Goal: Task Accomplishment & Management: Use online tool/utility

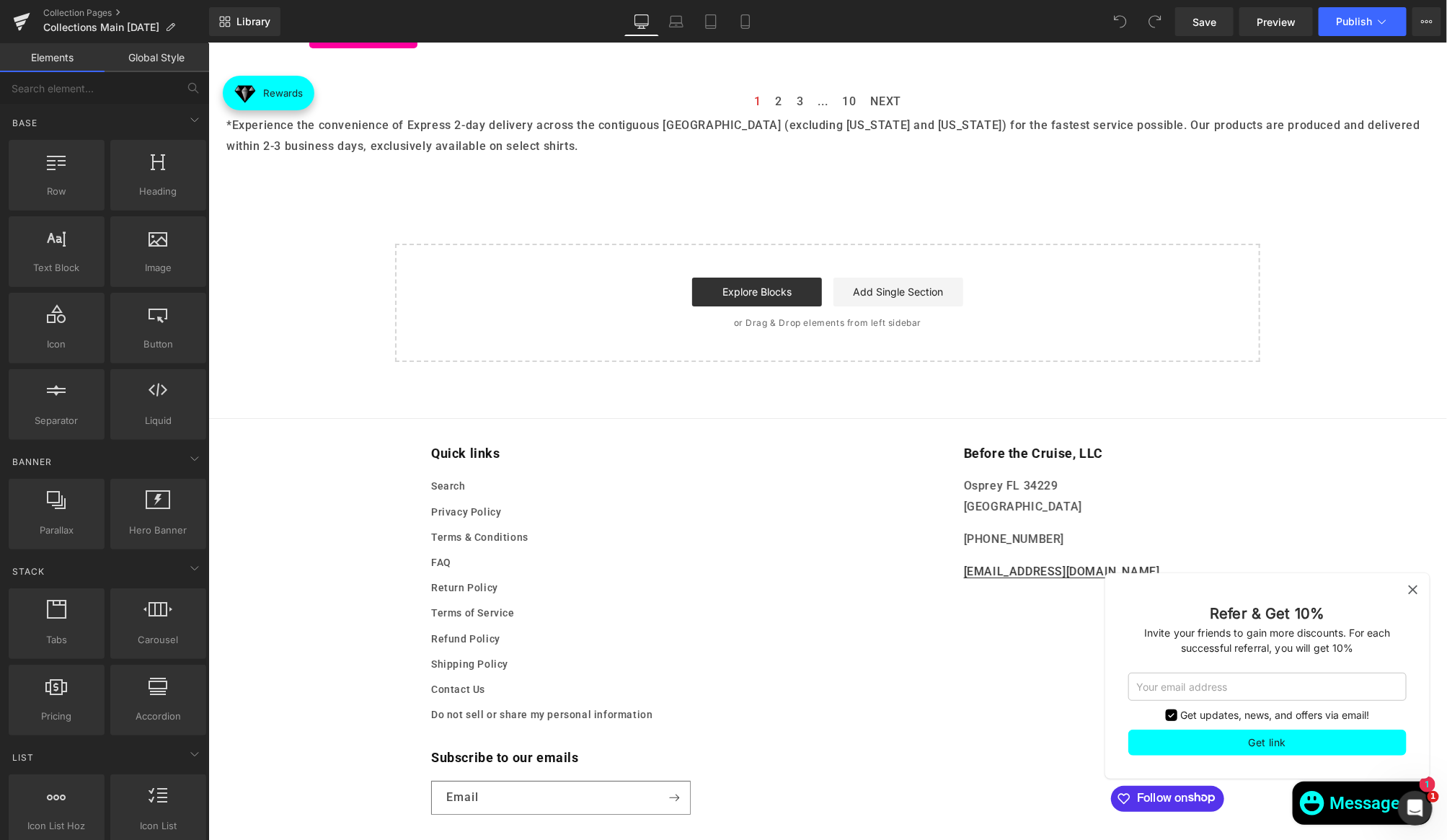
scroll to position [2691, 0]
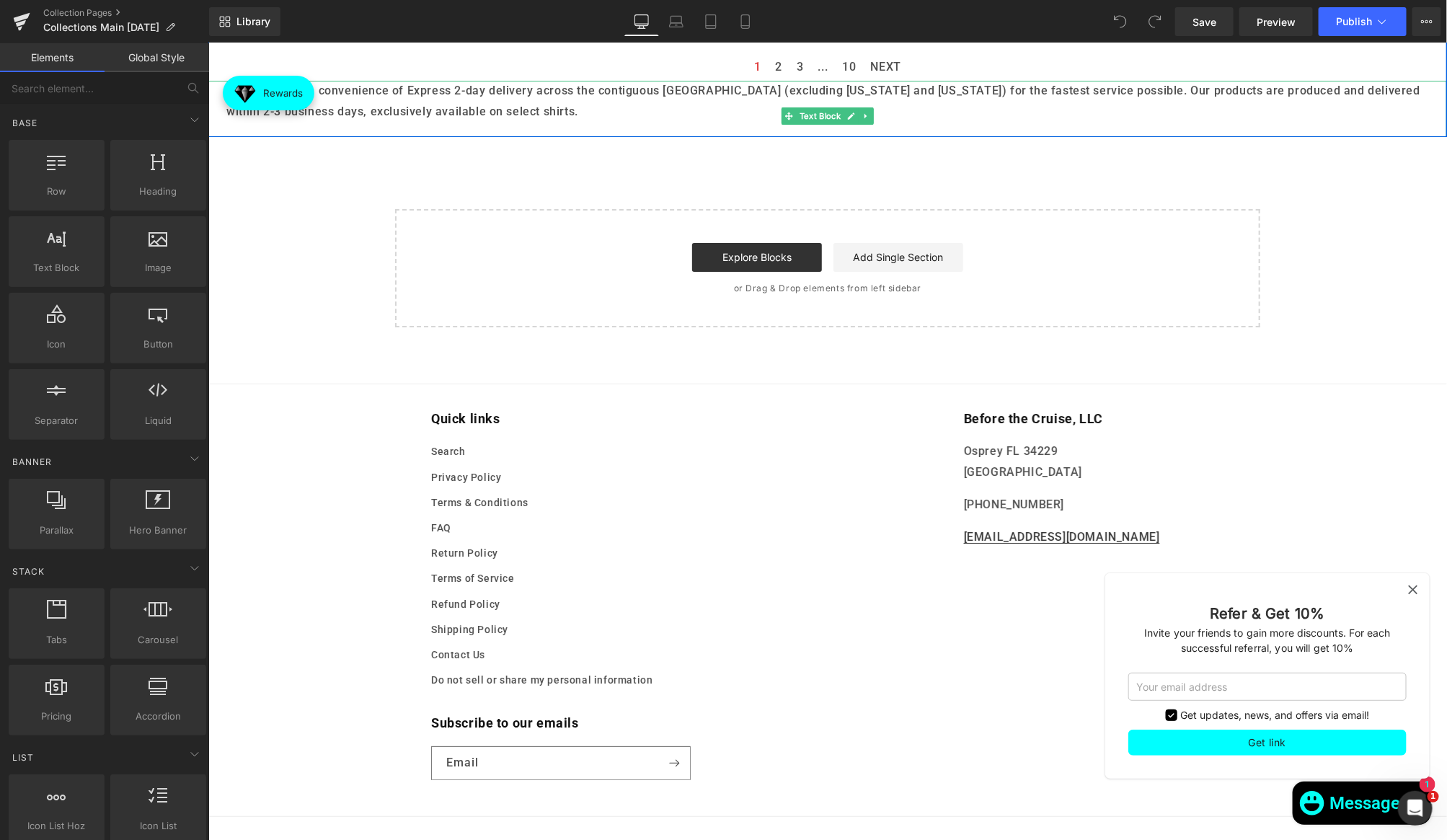
click at [406, 118] on p "*Experience the convenience of Express 2-day delivery across the contiguous Uni…" at bounding box center [826, 100] width 1203 height 42
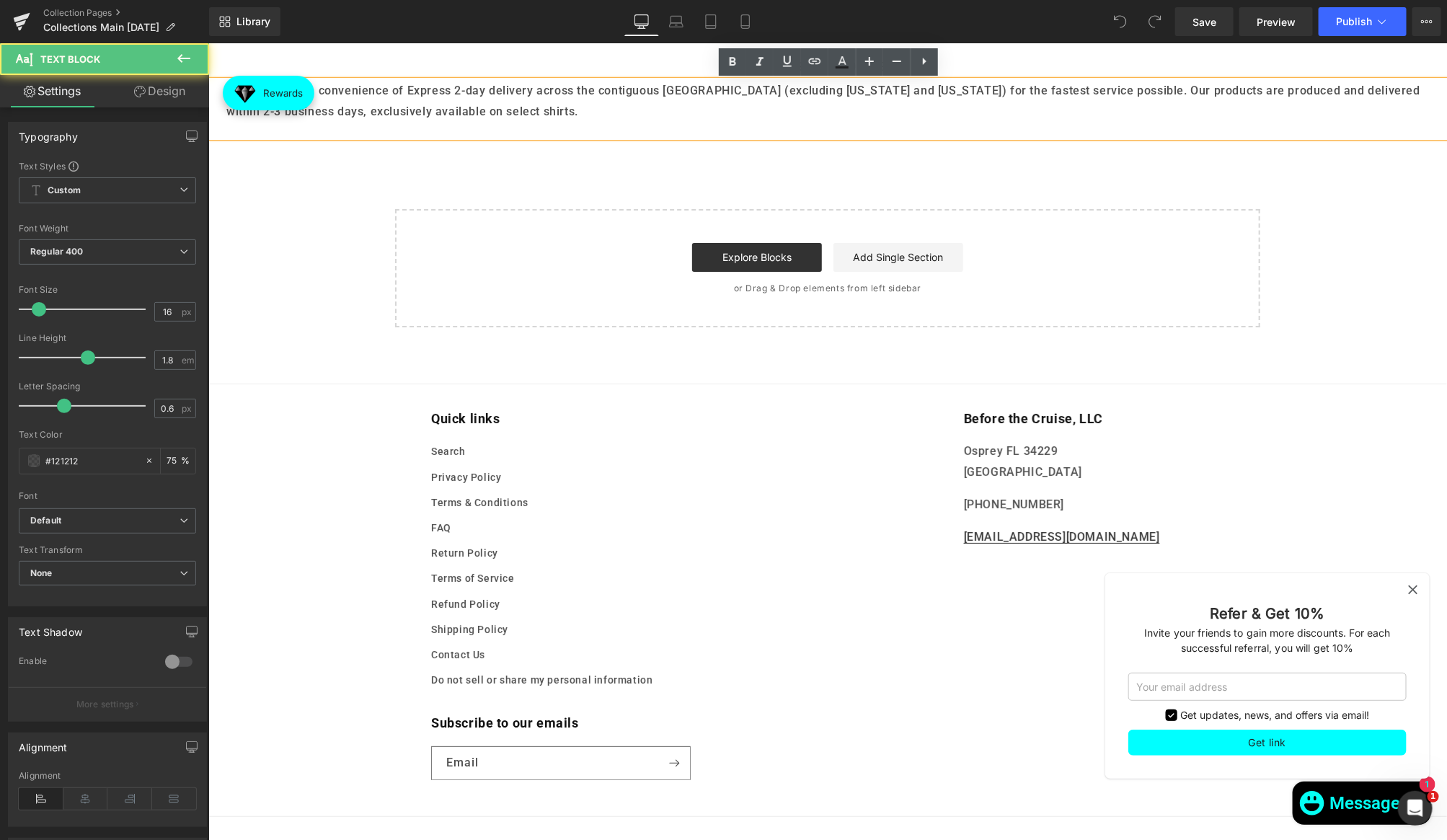
scroll to position [2689, 0]
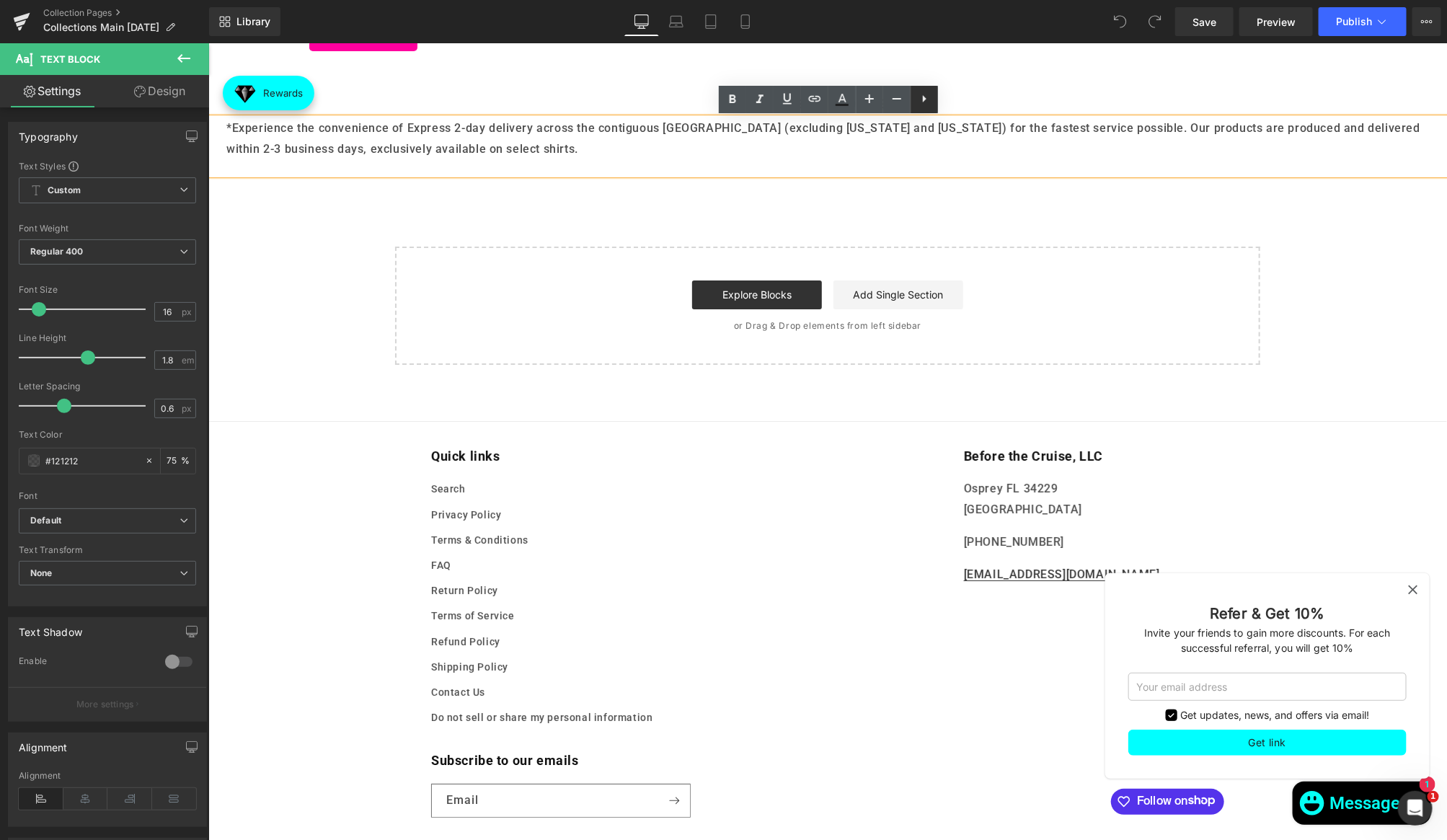
click at [929, 95] on icon at bounding box center [924, 99] width 17 height 17
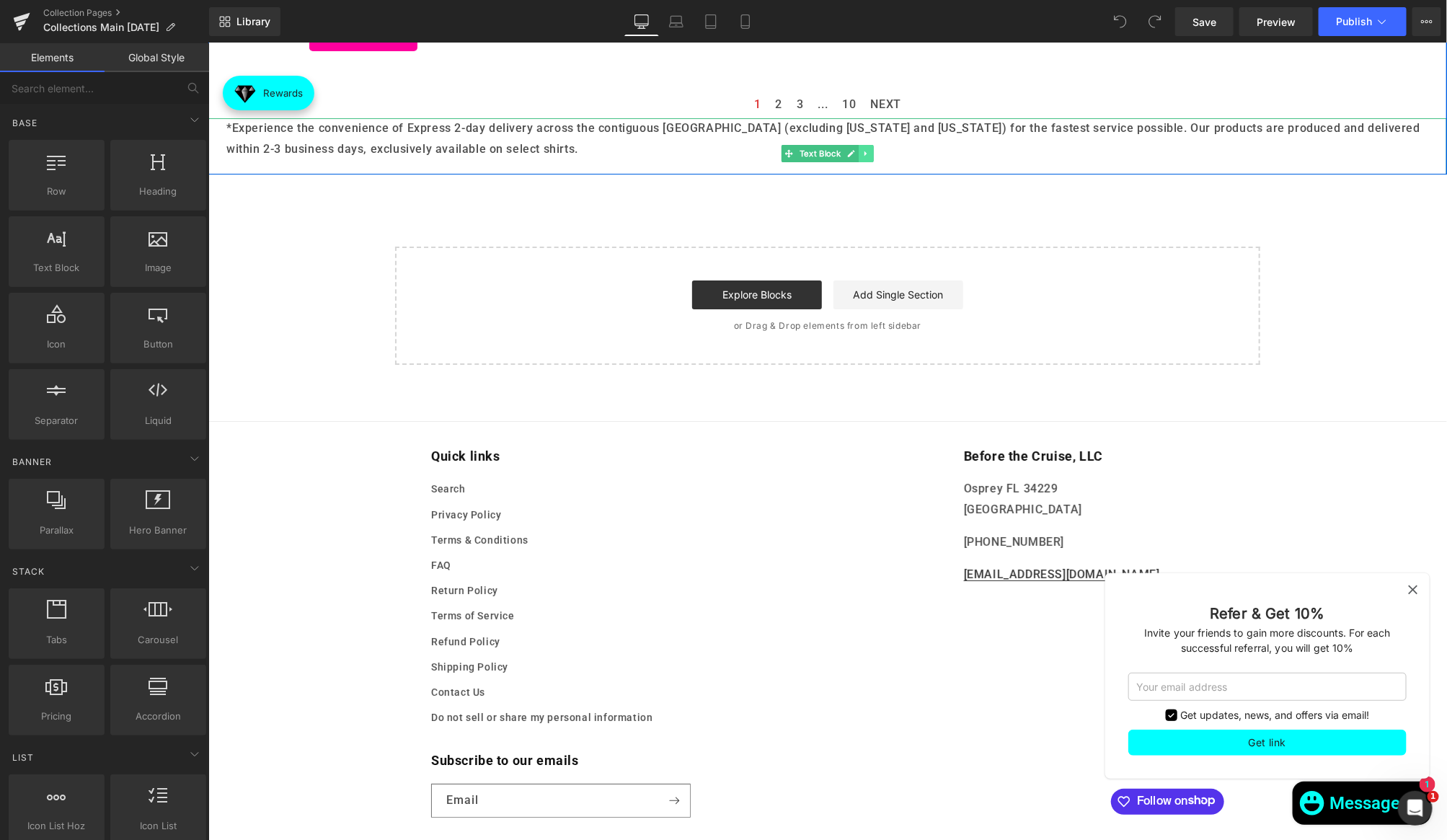
click at [870, 154] on icon at bounding box center [866, 152] width 8 height 8
click at [872, 151] on icon at bounding box center [872, 153] width 8 height 8
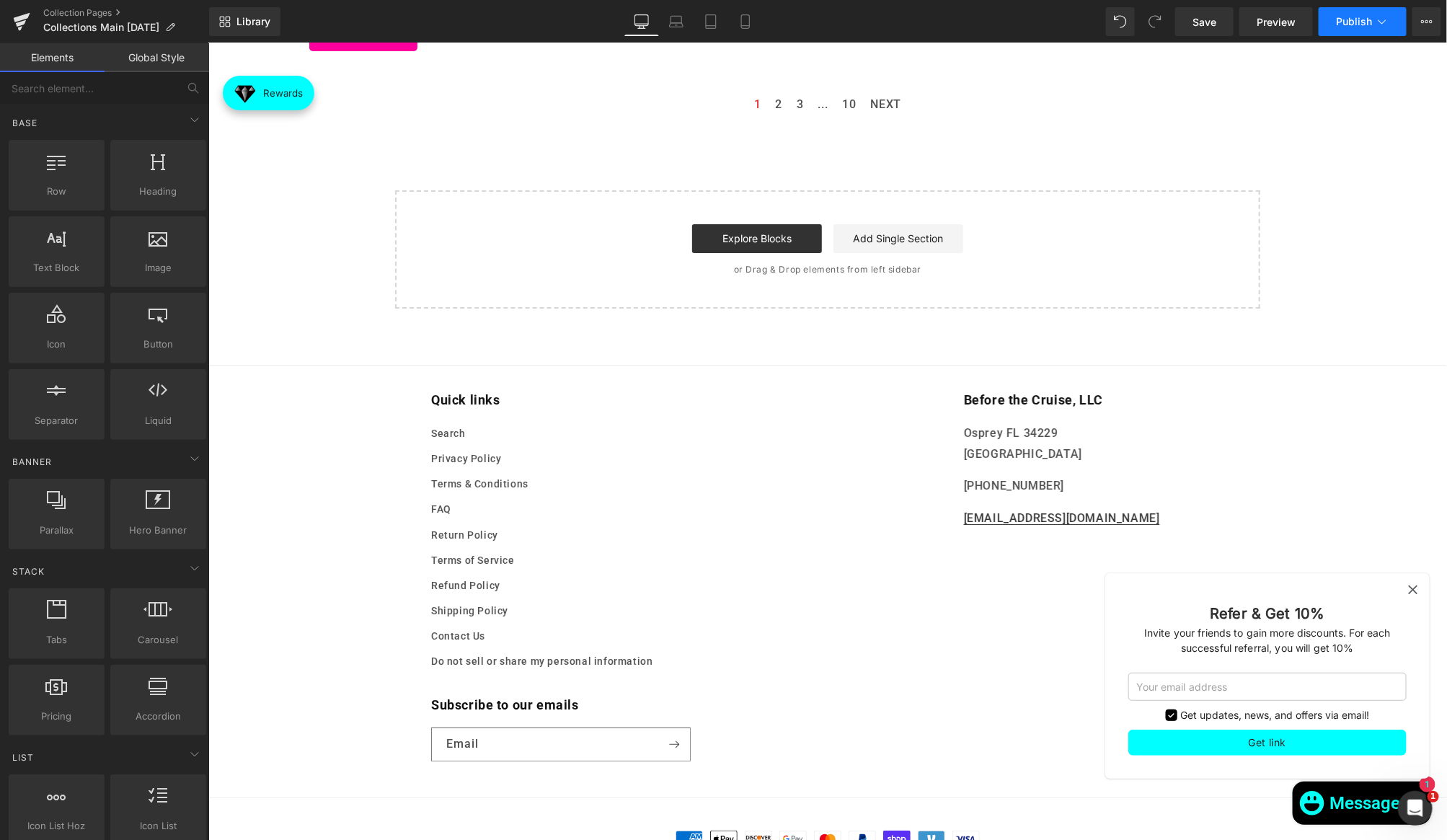
click at [1366, 13] on button "Publish" at bounding box center [1363, 22] width 88 height 29
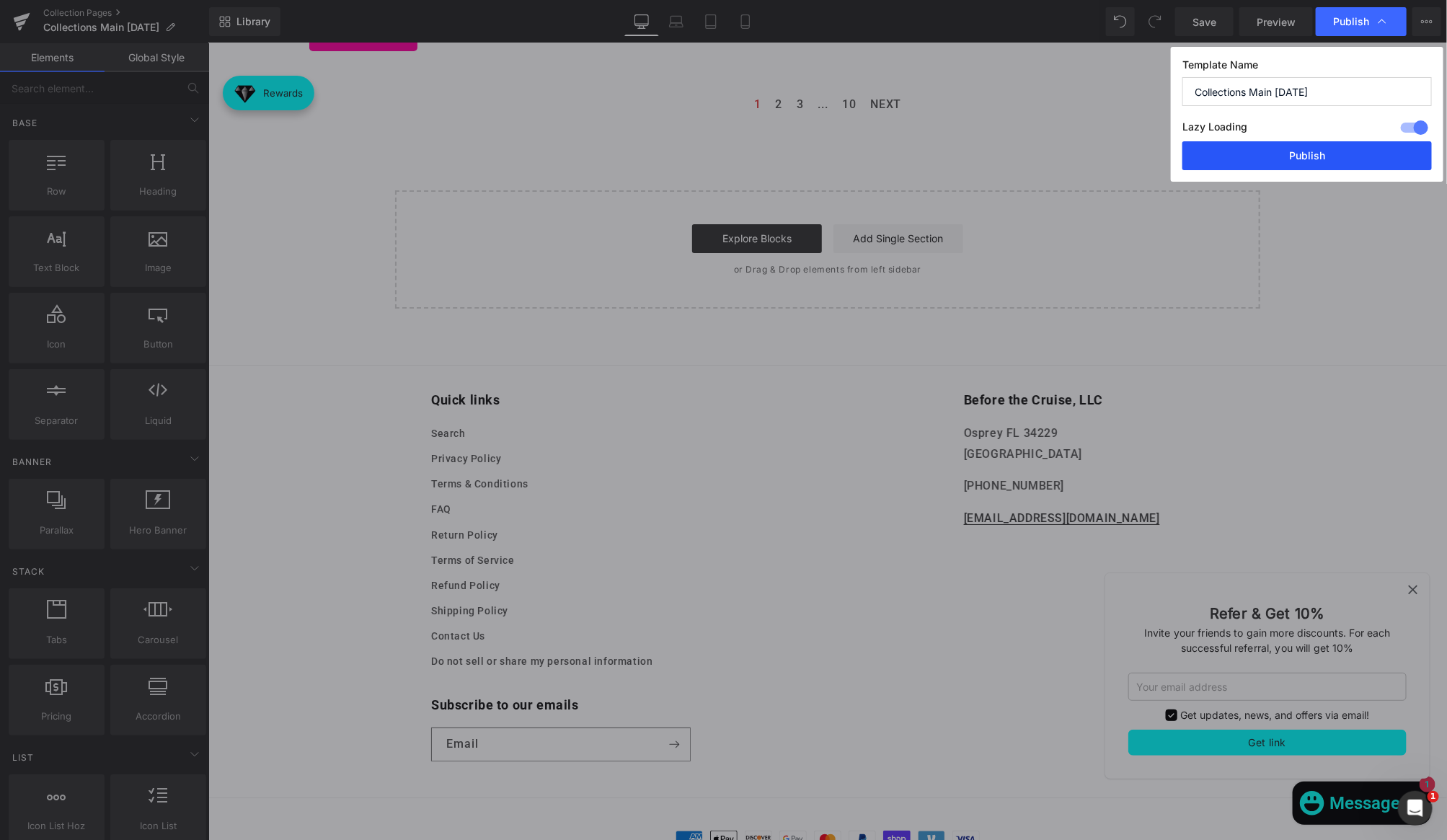
click at [1347, 149] on button "Publish" at bounding box center [1307, 156] width 250 height 29
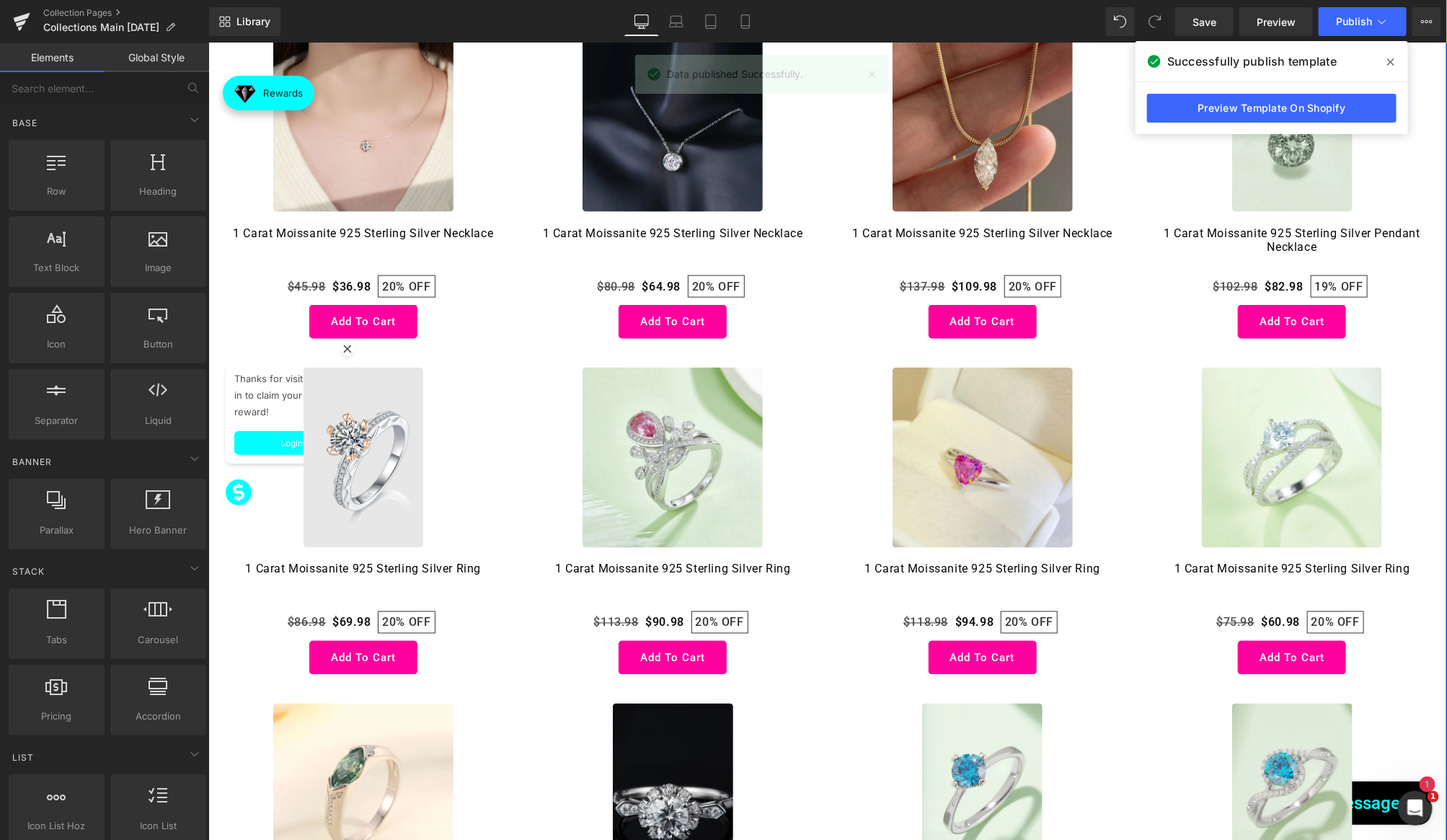
scroll to position [907, 0]
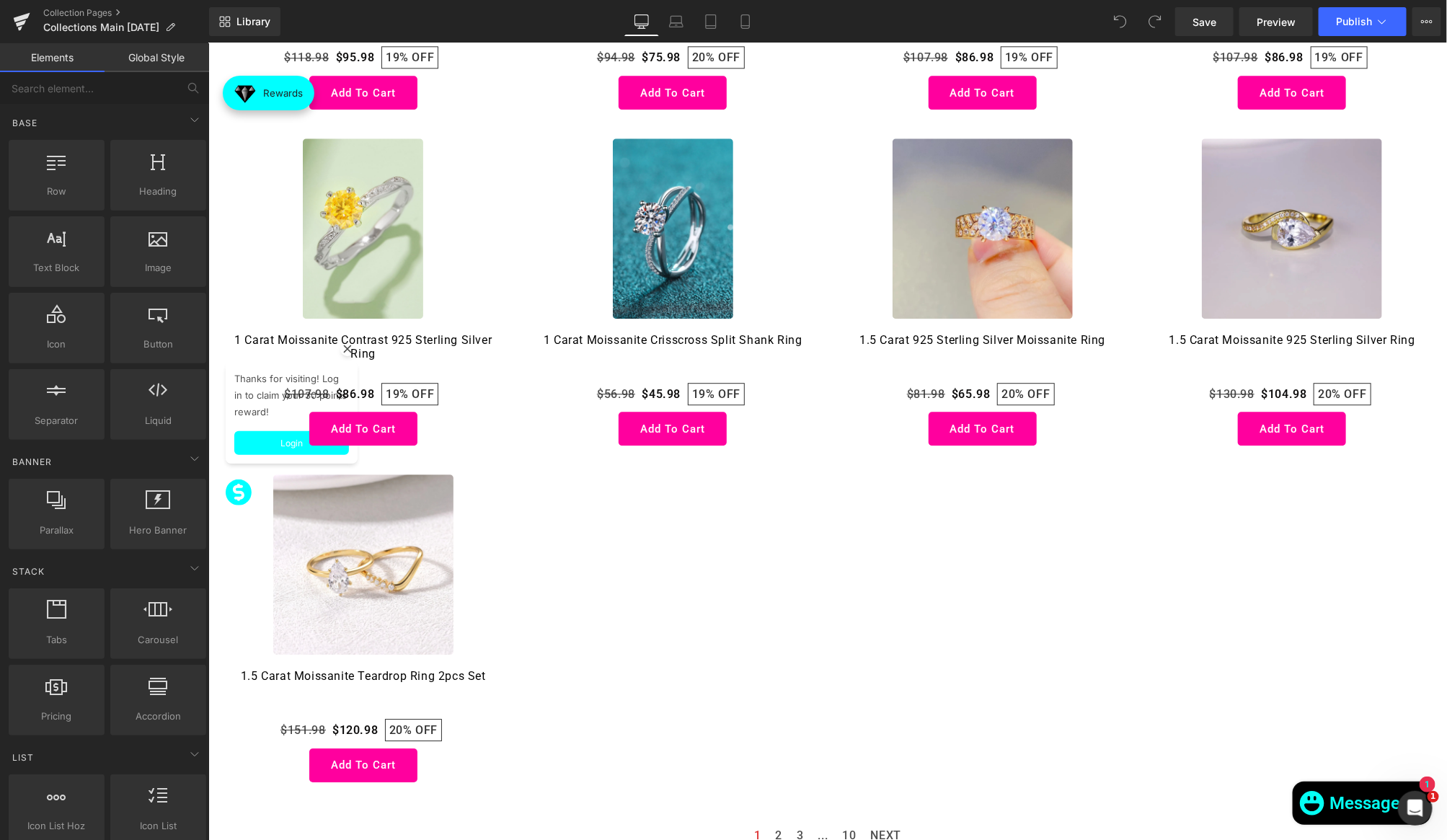
scroll to position [1413, 0]
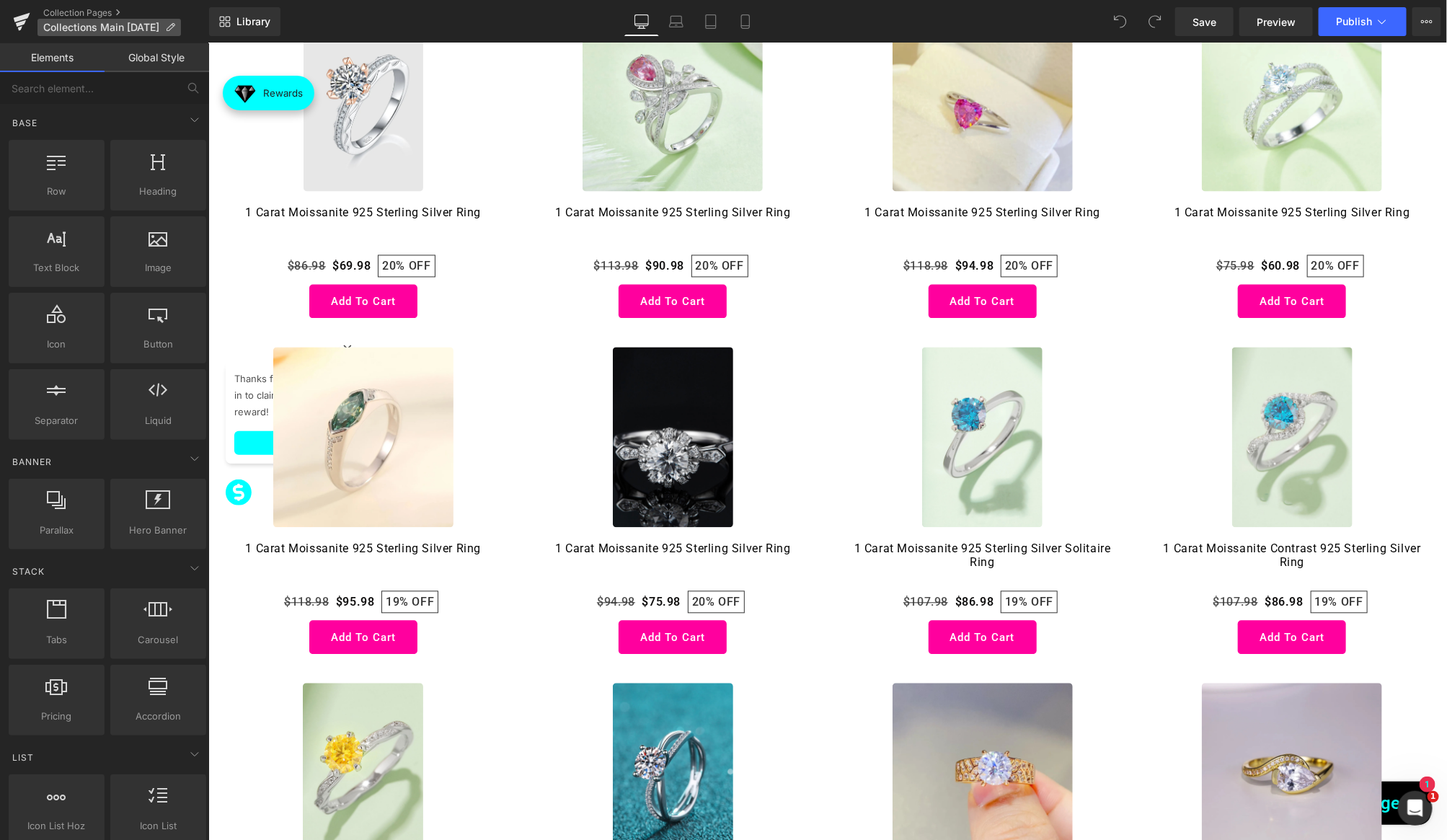
click at [97, 22] on span "Collections Main [DATE]" at bounding box center [101, 27] width 116 height 11
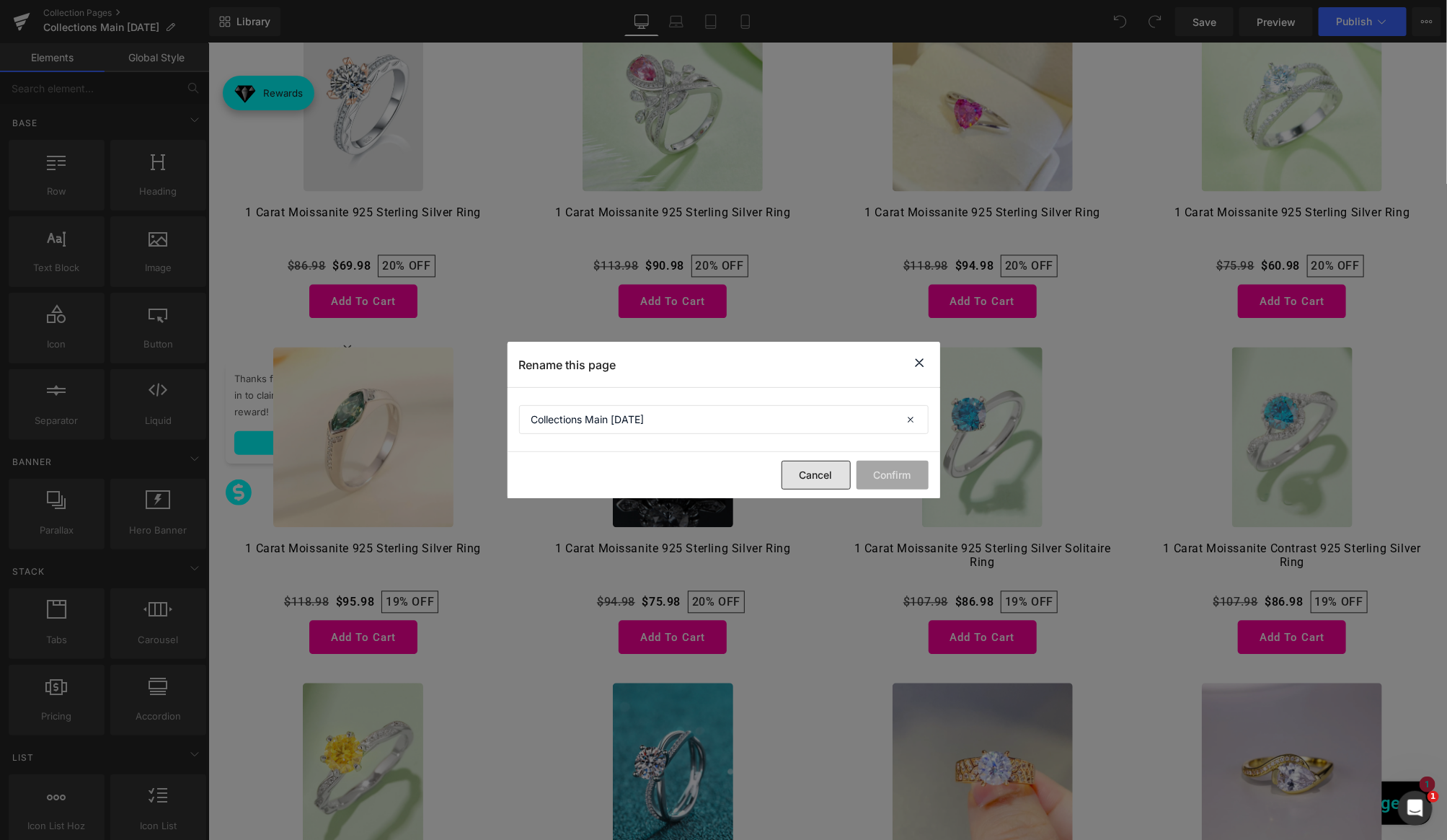
click at [799, 470] on button "Cancel" at bounding box center [816, 475] width 69 height 29
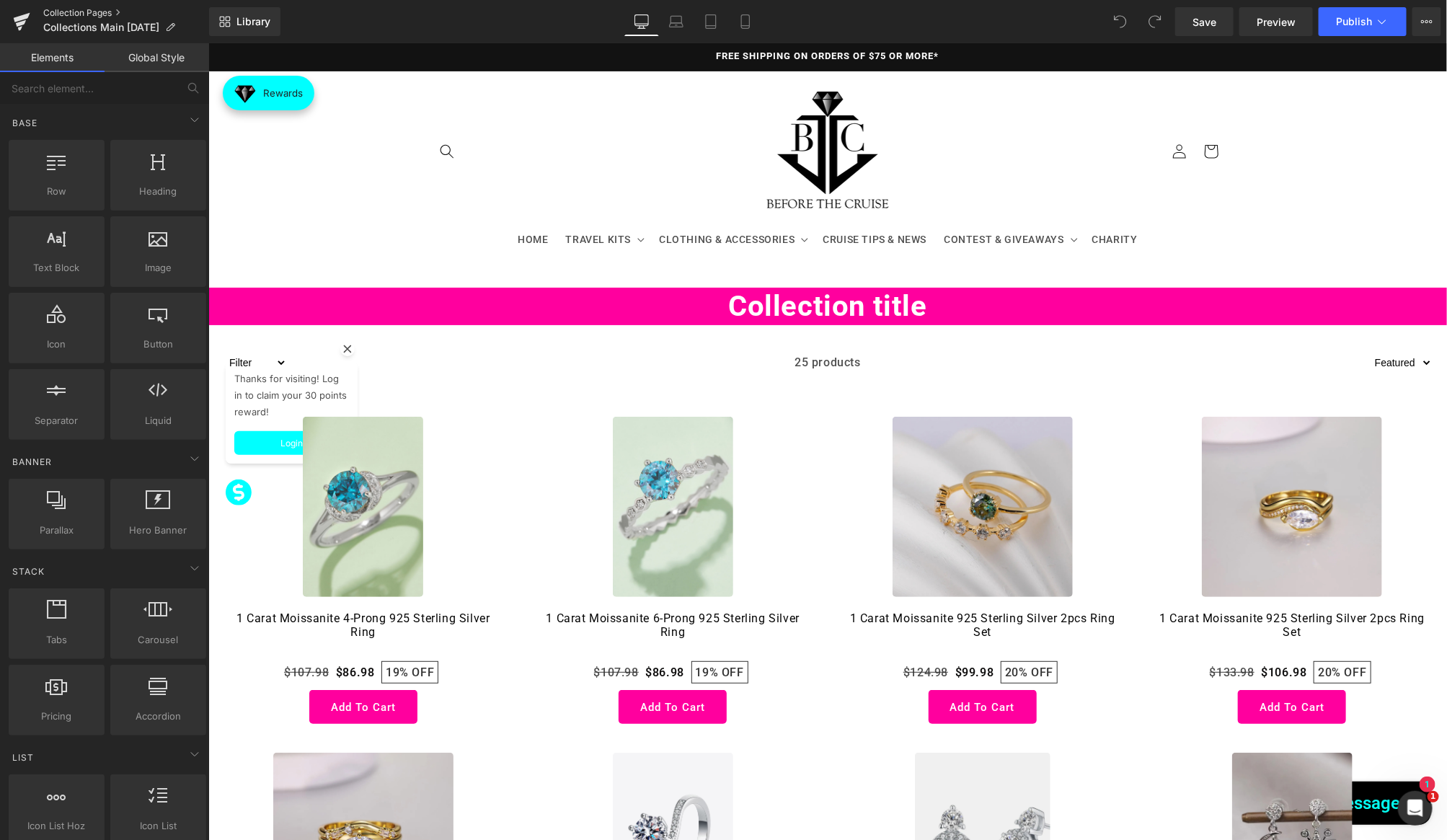
click at [106, 11] on link "Collection Pages" at bounding box center [126, 13] width 166 height 11
